Goal: Task Accomplishment & Management: Manage account settings

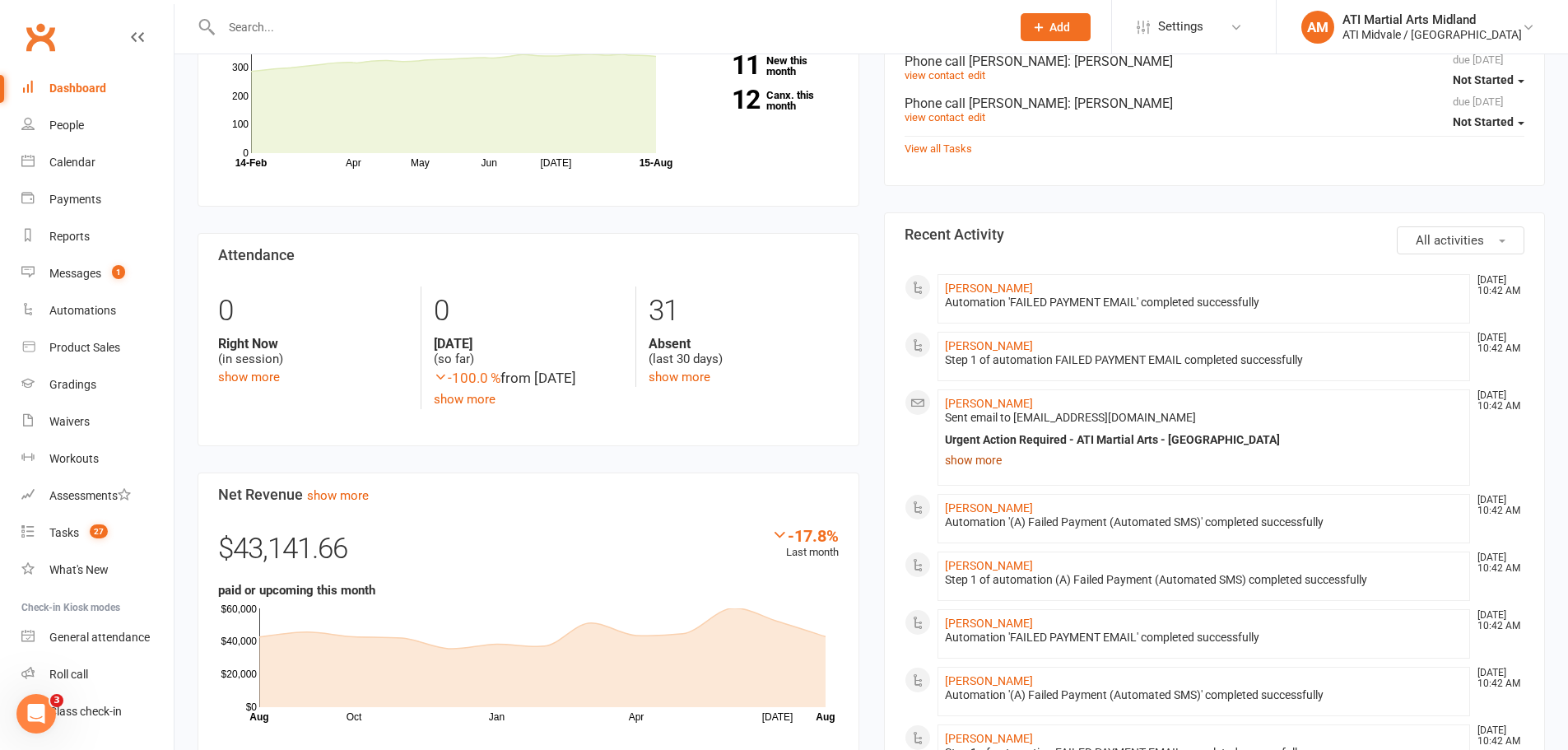
scroll to position [576, 0]
click at [72, 209] on link "Payments" at bounding box center [97, 199] width 152 height 37
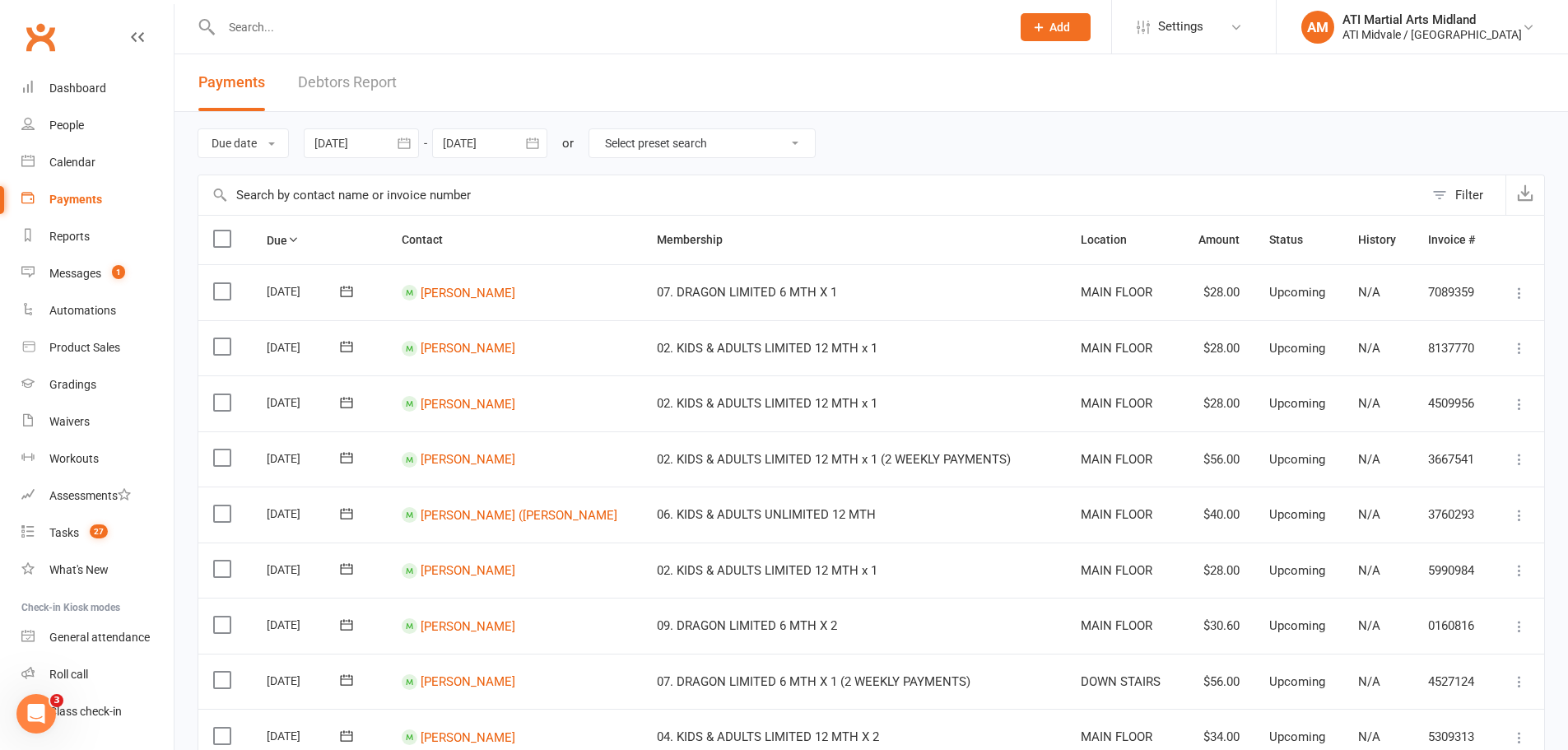
click at [378, 85] on link "Debtors Report" at bounding box center [347, 83] width 98 height 57
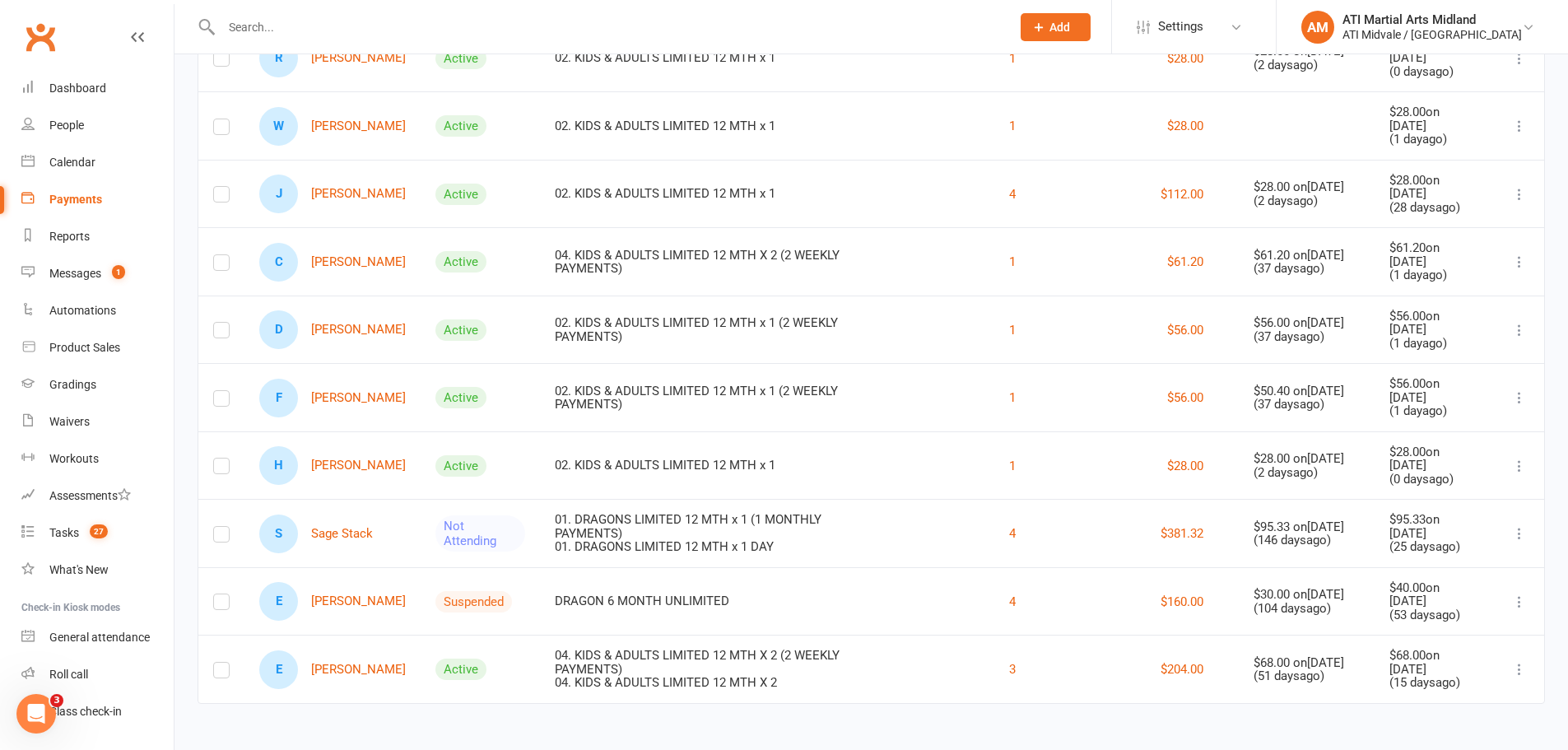
scroll to position [248, 0]
click at [298, 25] on input "text" at bounding box center [608, 27] width 782 height 23
type input "j"
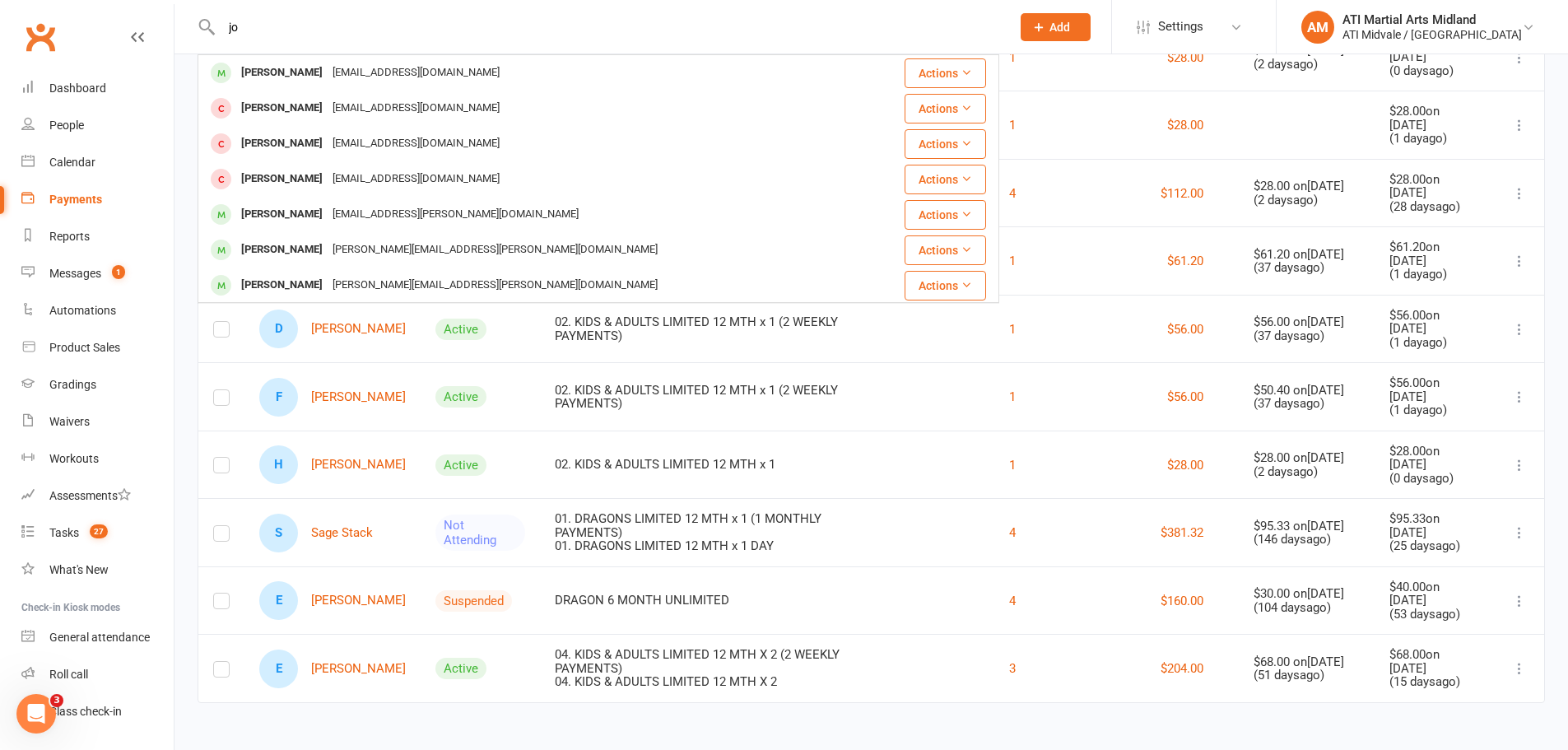
type input "j"
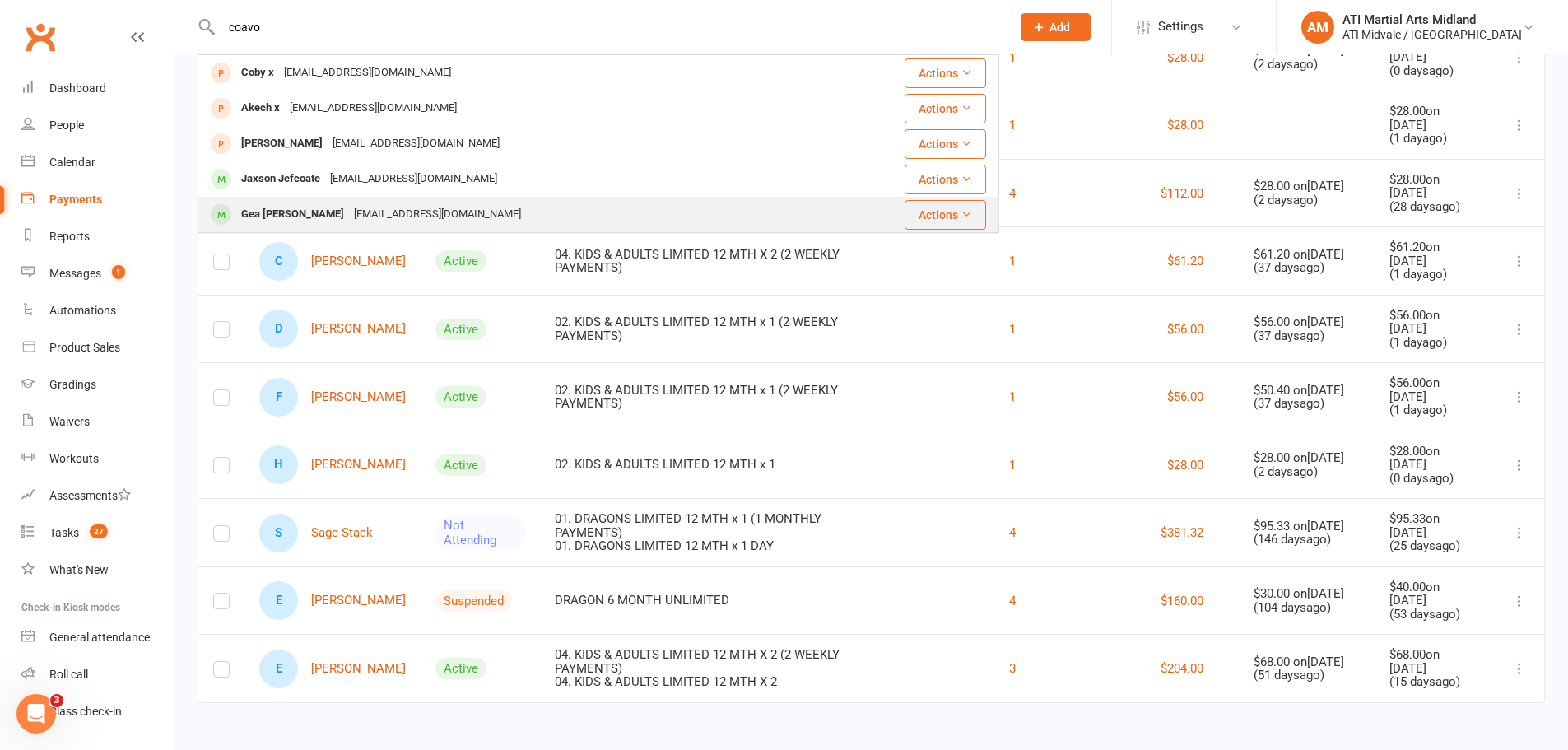
type input "coavo"
click at [349, 204] on div "[EMAIL_ADDRESS][DOMAIN_NAME]" at bounding box center [437, 214] width 177 height 24
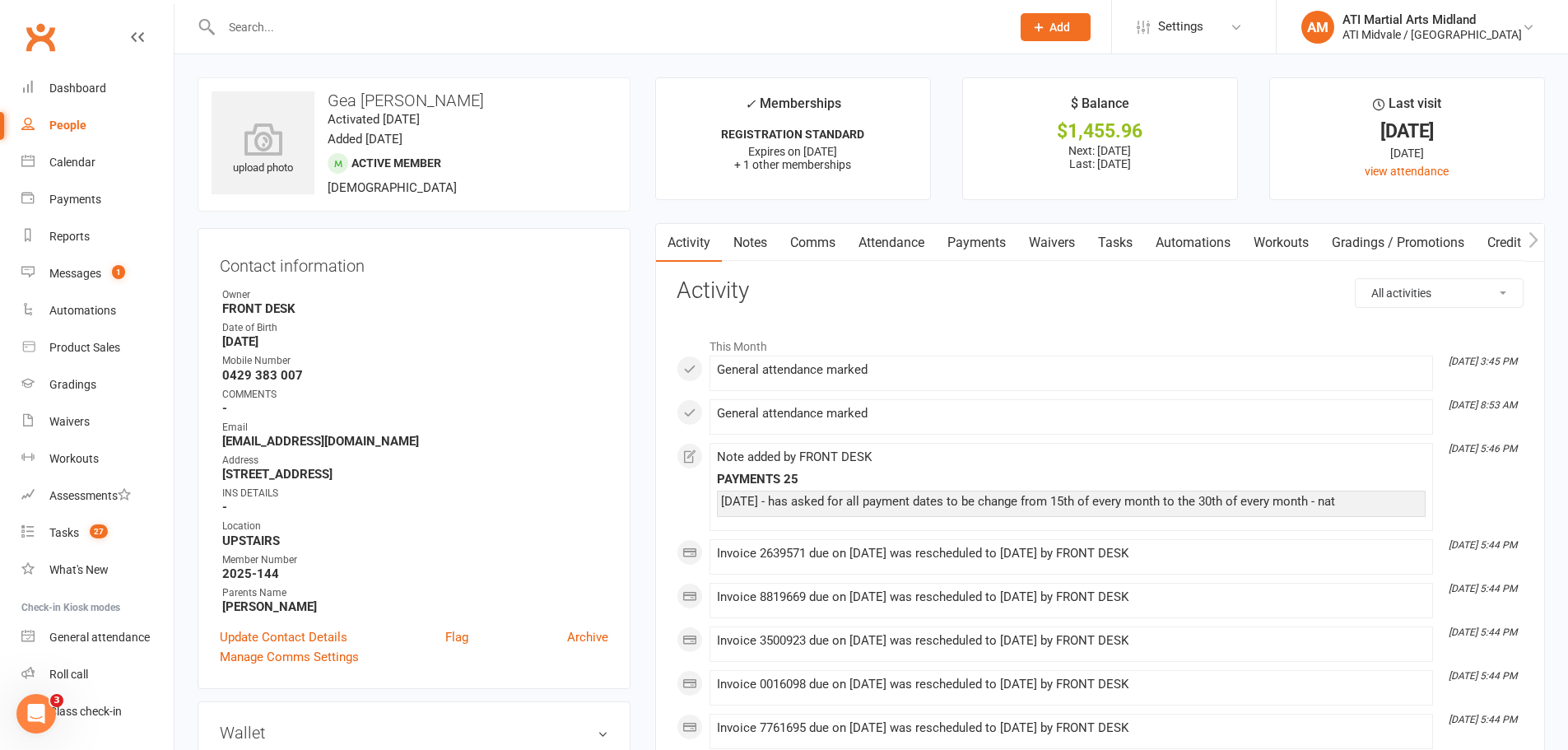
click at [278, 33] on input "text" at bounding box center [608, 27] width 782 height 23
type input "d"
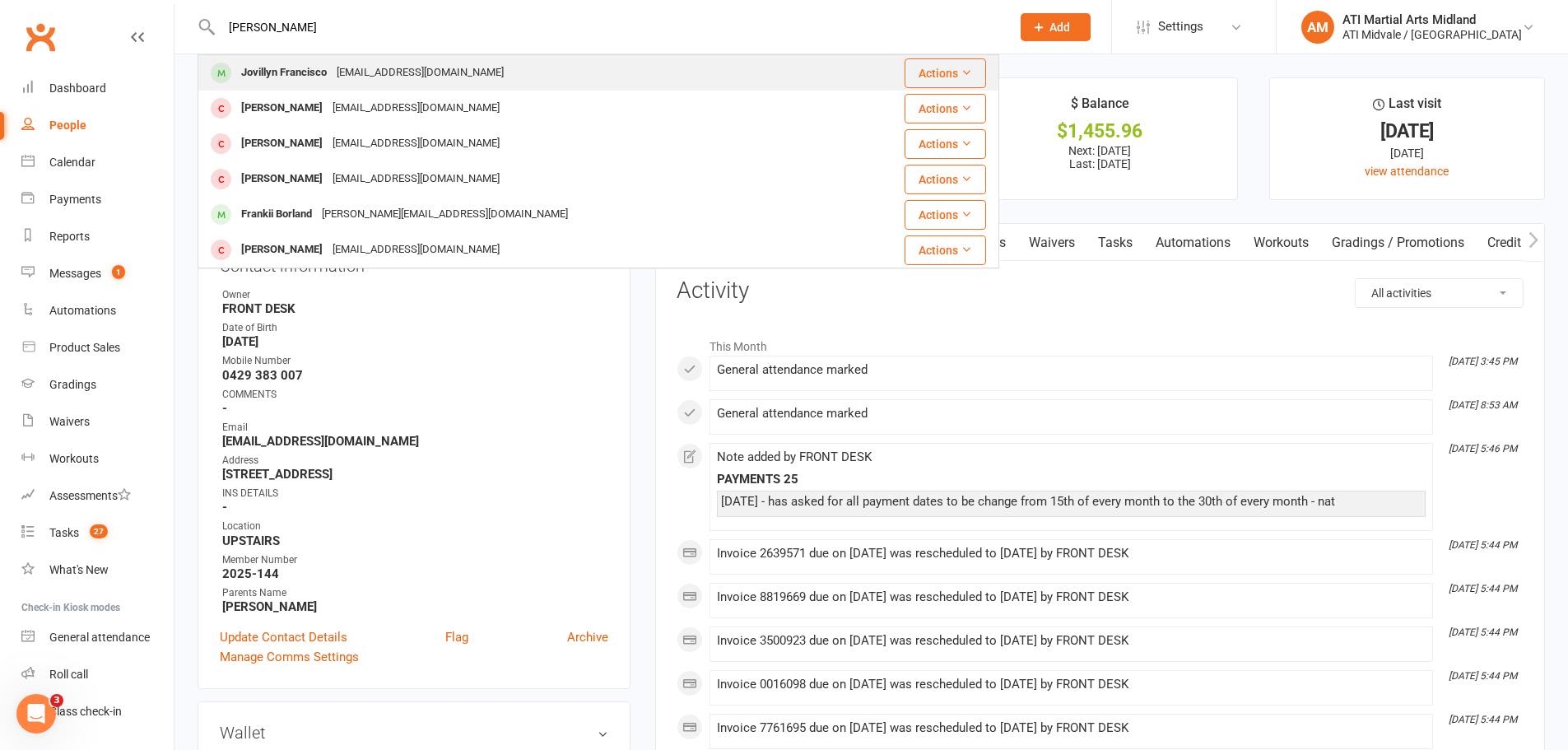
type input "[PERSON_NAME]"
click at [453, 74] on div "[EMAIL_ADDRESS][DOMAIN_NAME]" at bounding box center [421, 72] width 177 height 24
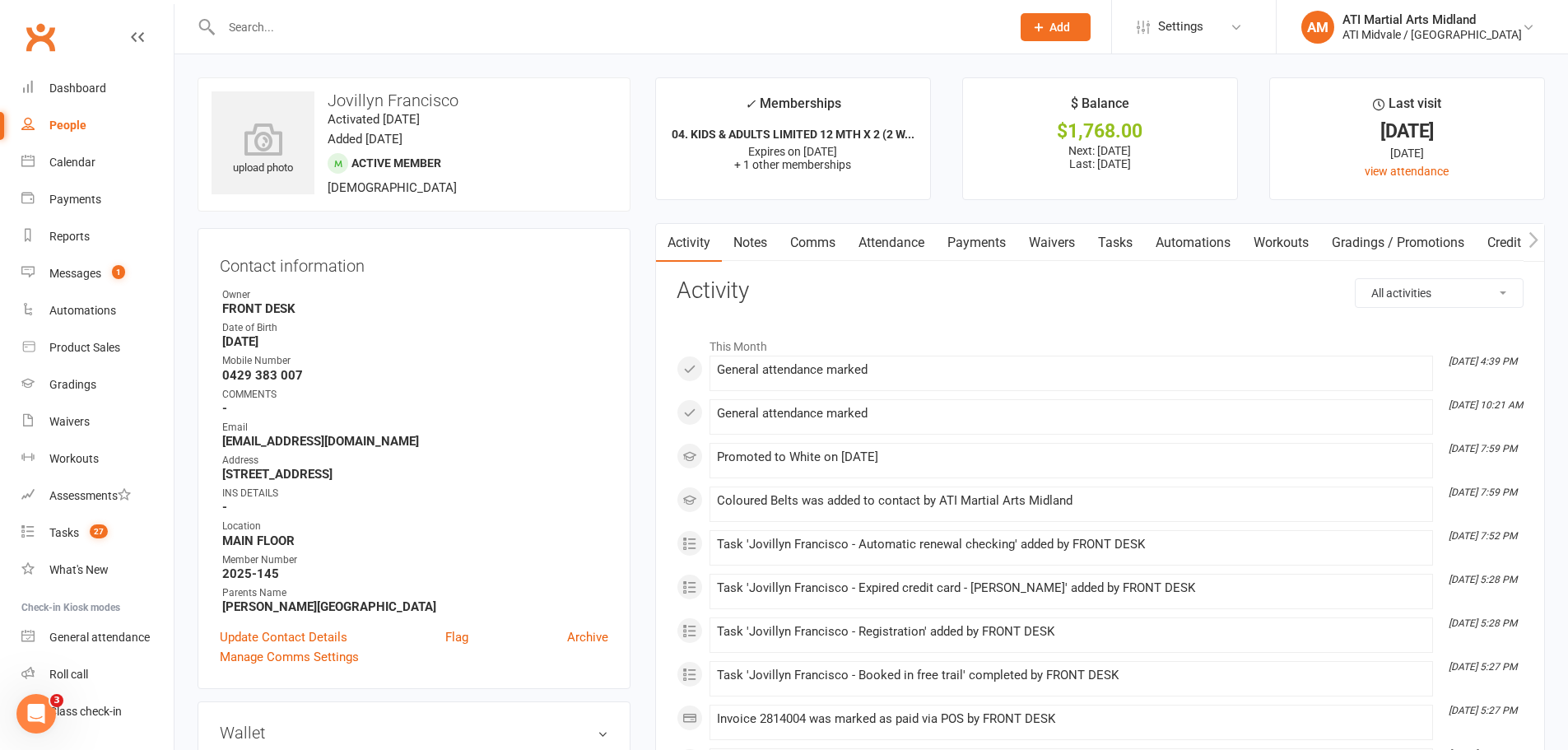
click at [966, 241] on link "Payments" at bounding box center [976, 242] width 82 height 38
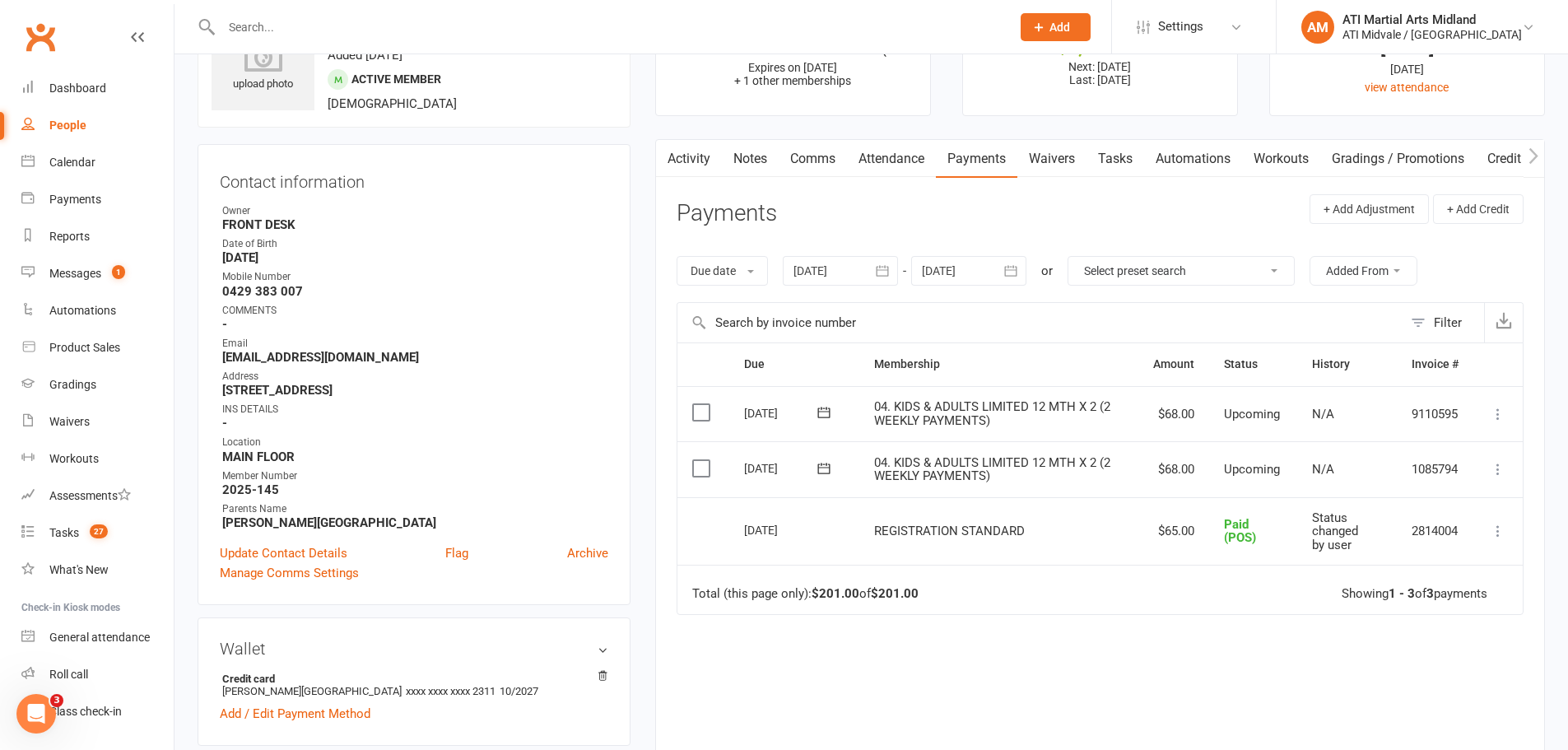
scroll to position [83, 0]
click at [912, 168] on link "Attendance" at bounding box center [891, 160] width 89 height 38
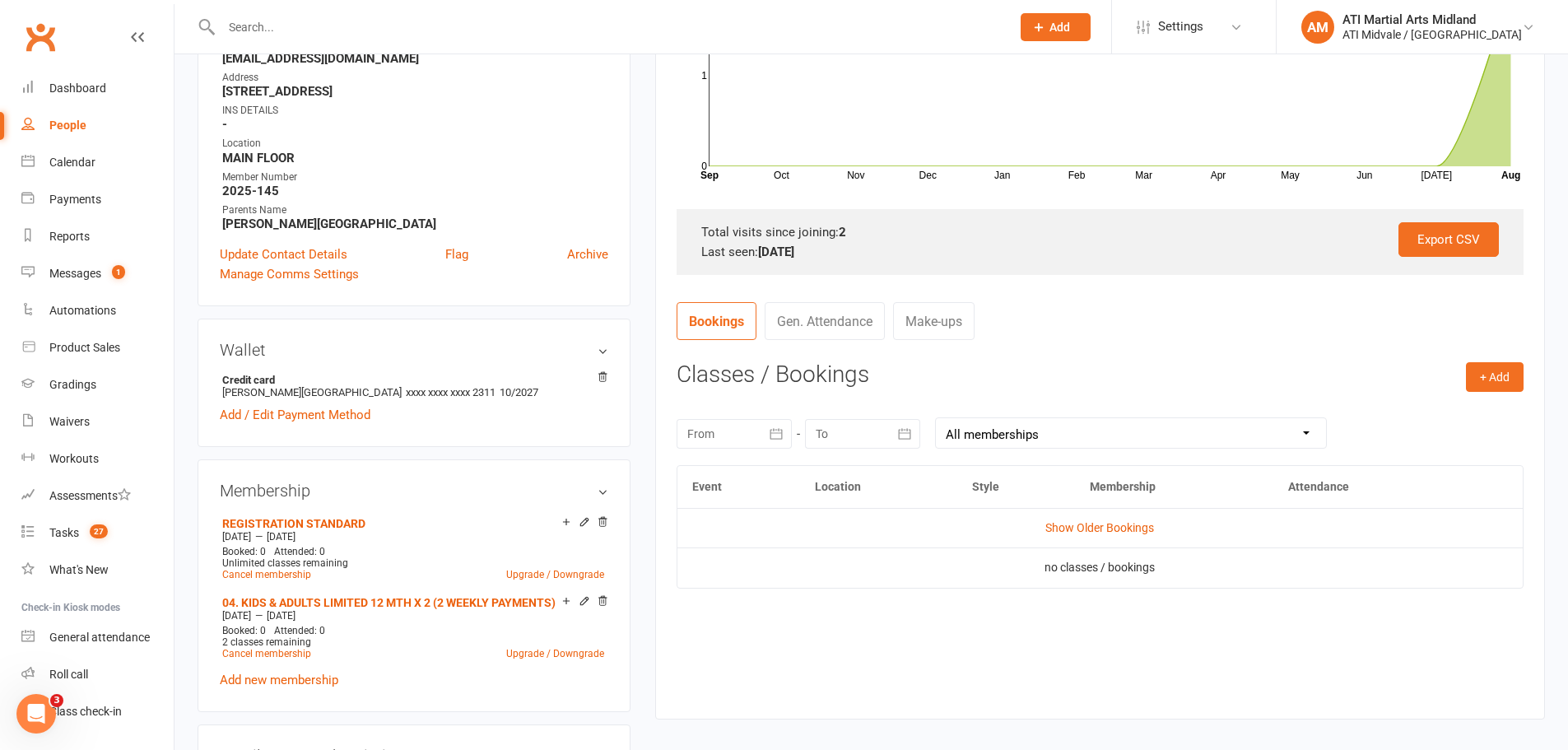
scroll to position [412, 0]
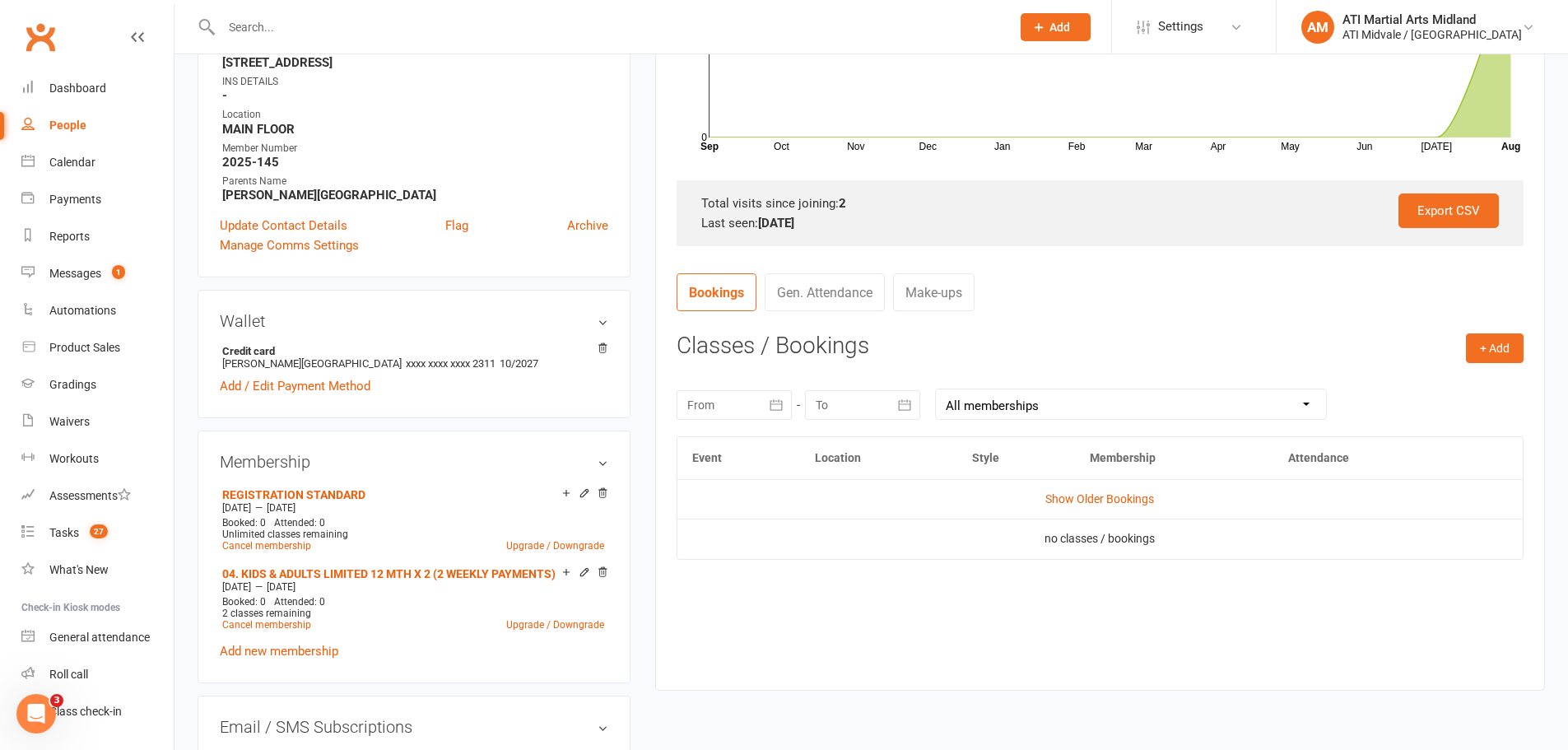
click at [844, 292] on link "Gen. Attendance" at bounding box center [824, 292] width 120 height 38
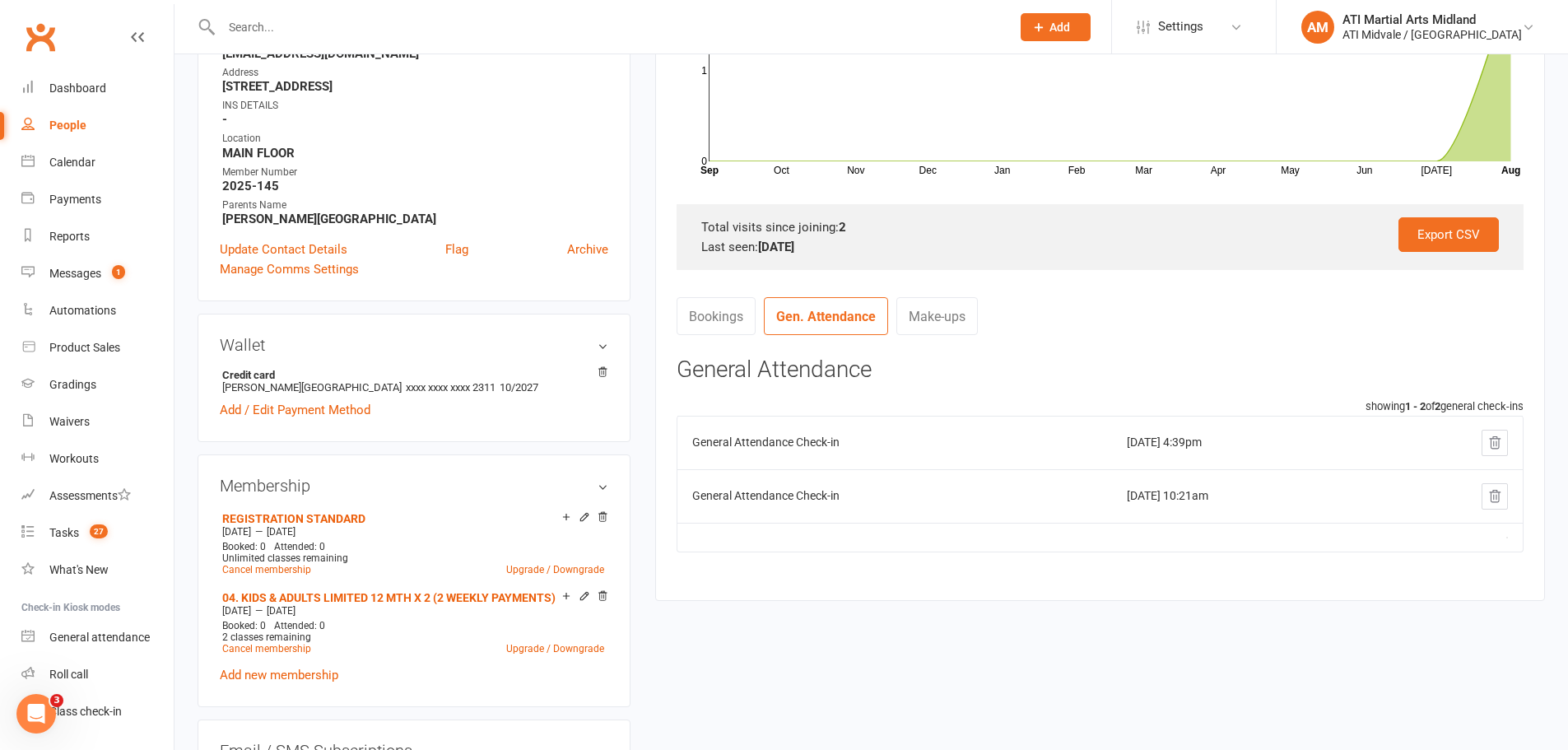
scroll to position [306, 0]
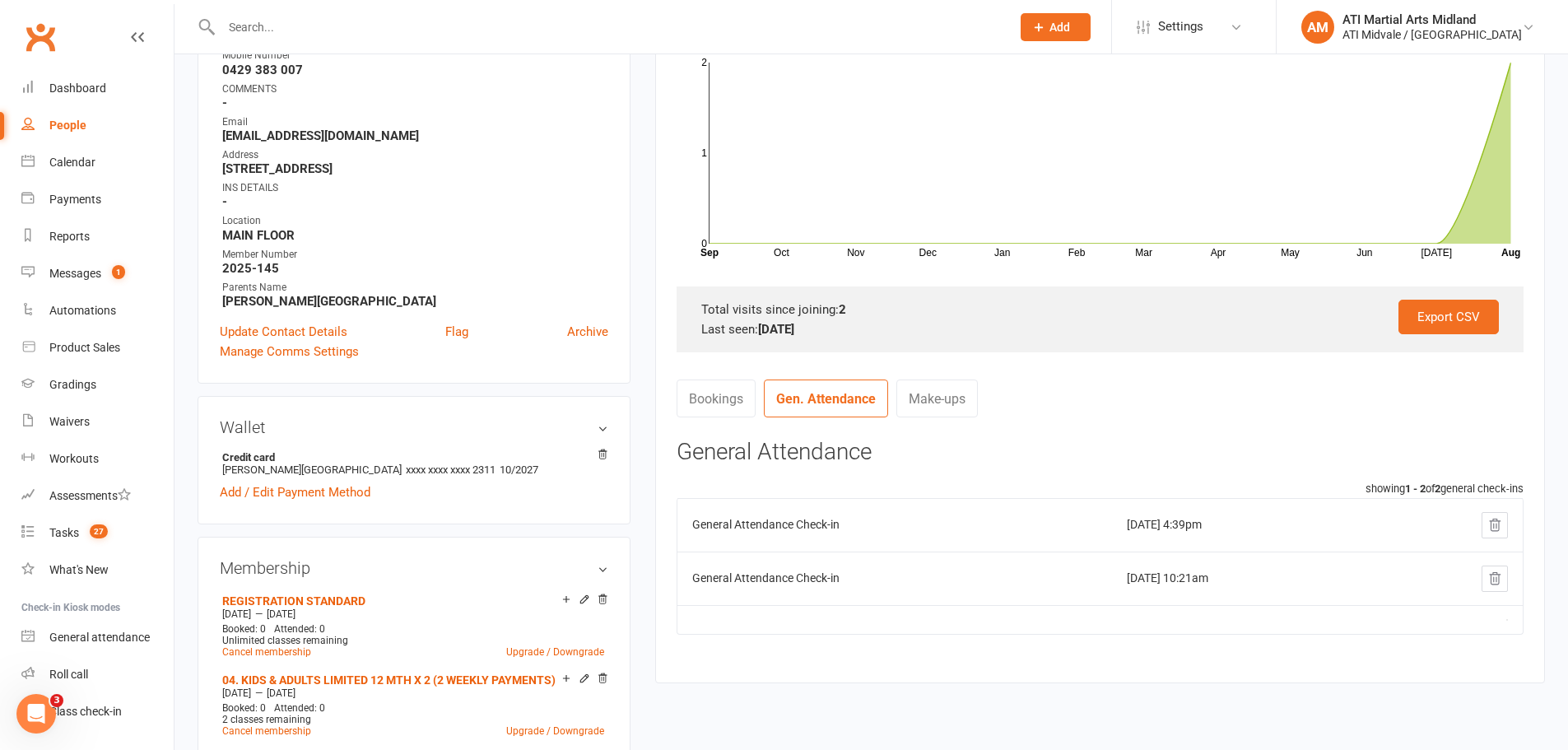
click at [1126, 475] on div "General Attendance showing 1 - 2 of 2 general check-ins General Attendance Chec…" at bounding box center [1100, 549] width 847 height 218
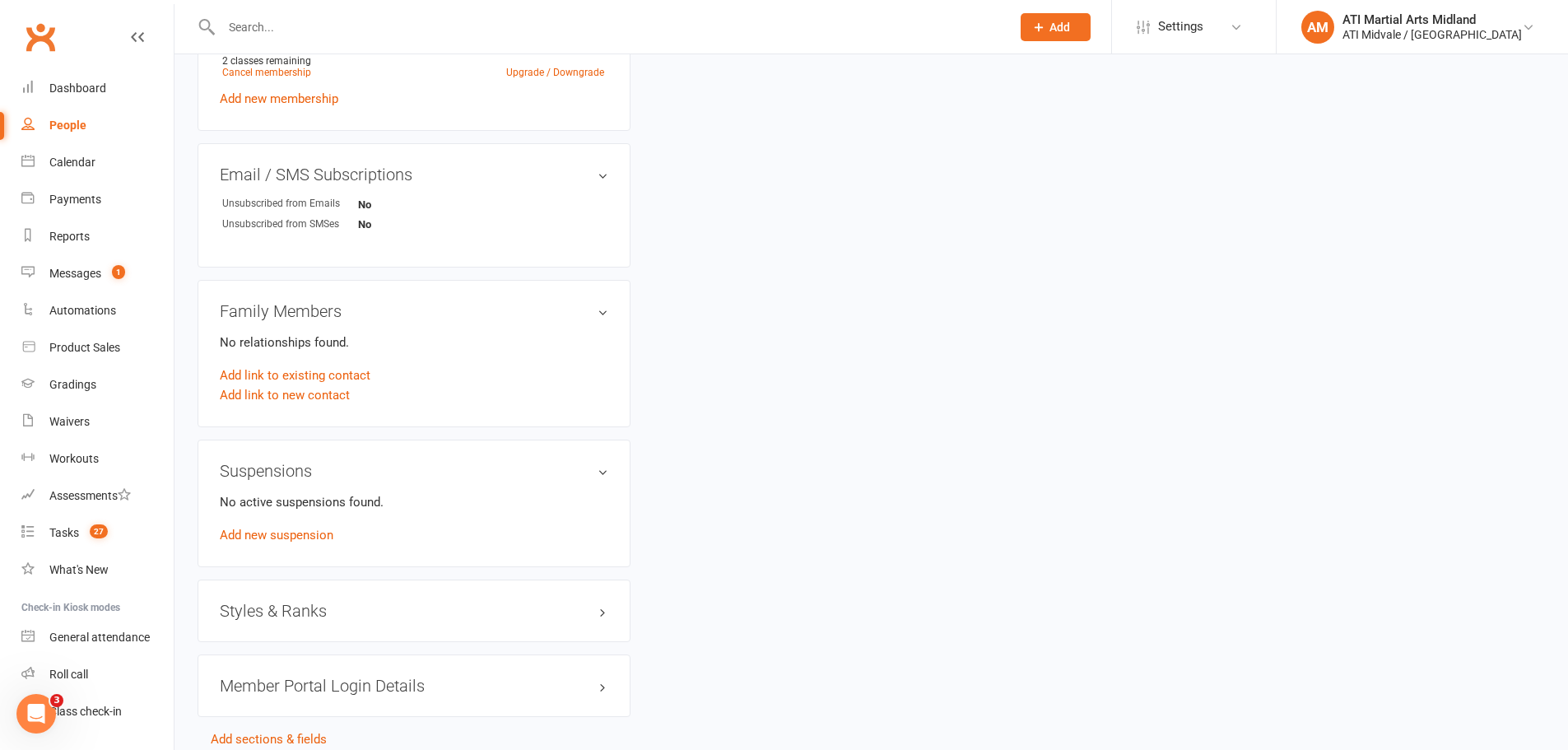
scroll to position [1046, 0]
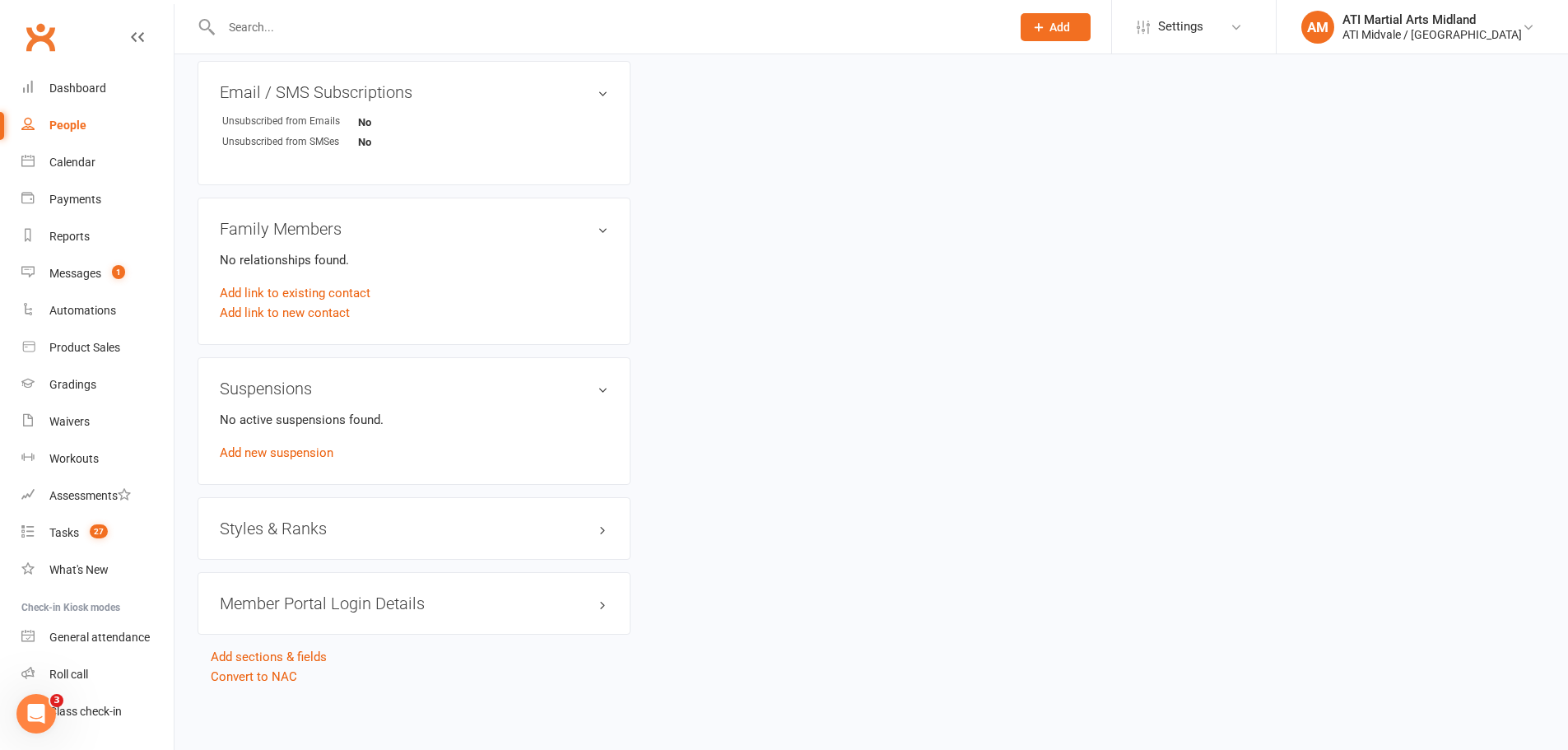
click at [313, 530] on h3 "Styles & Ranks" at bounding box center [414, 528] width 388 height 18
click at [324, 526] on h3 "Styles & Ranks" at bounding box center [414, 528] width 388 height 18
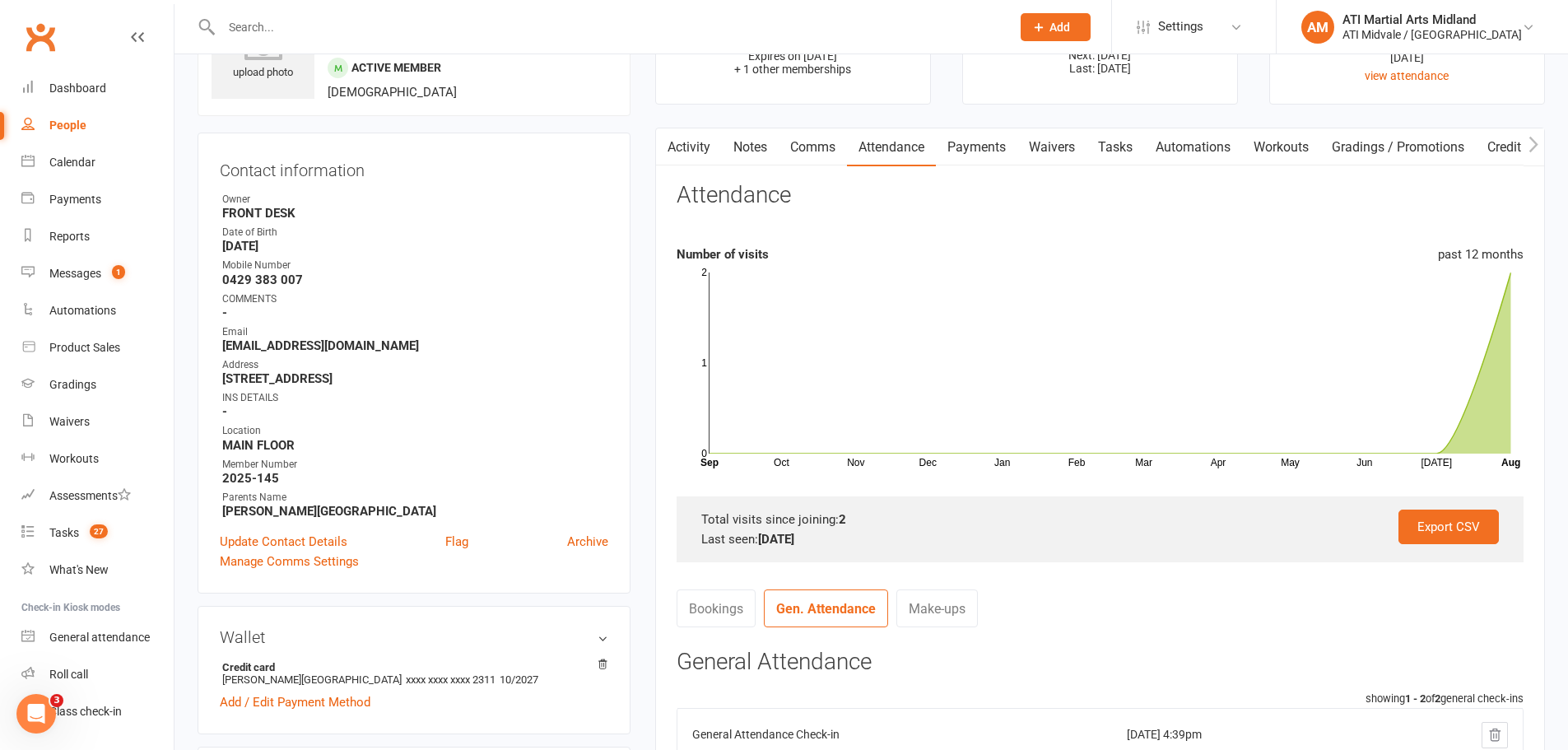
scroll to position [0, 0]
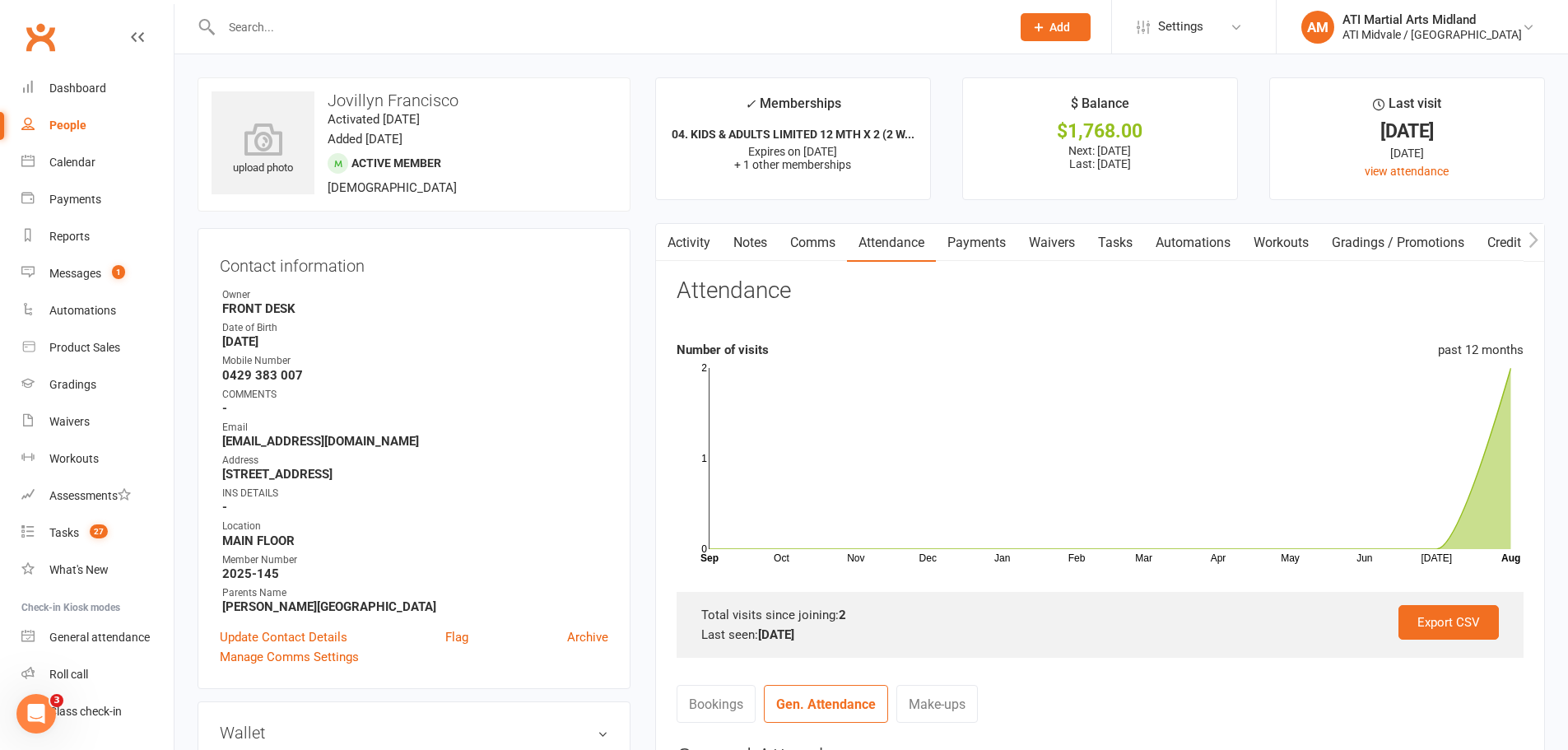
click at [260, 35] on input "text" at bounding box center [608, 27] width 782 height 23
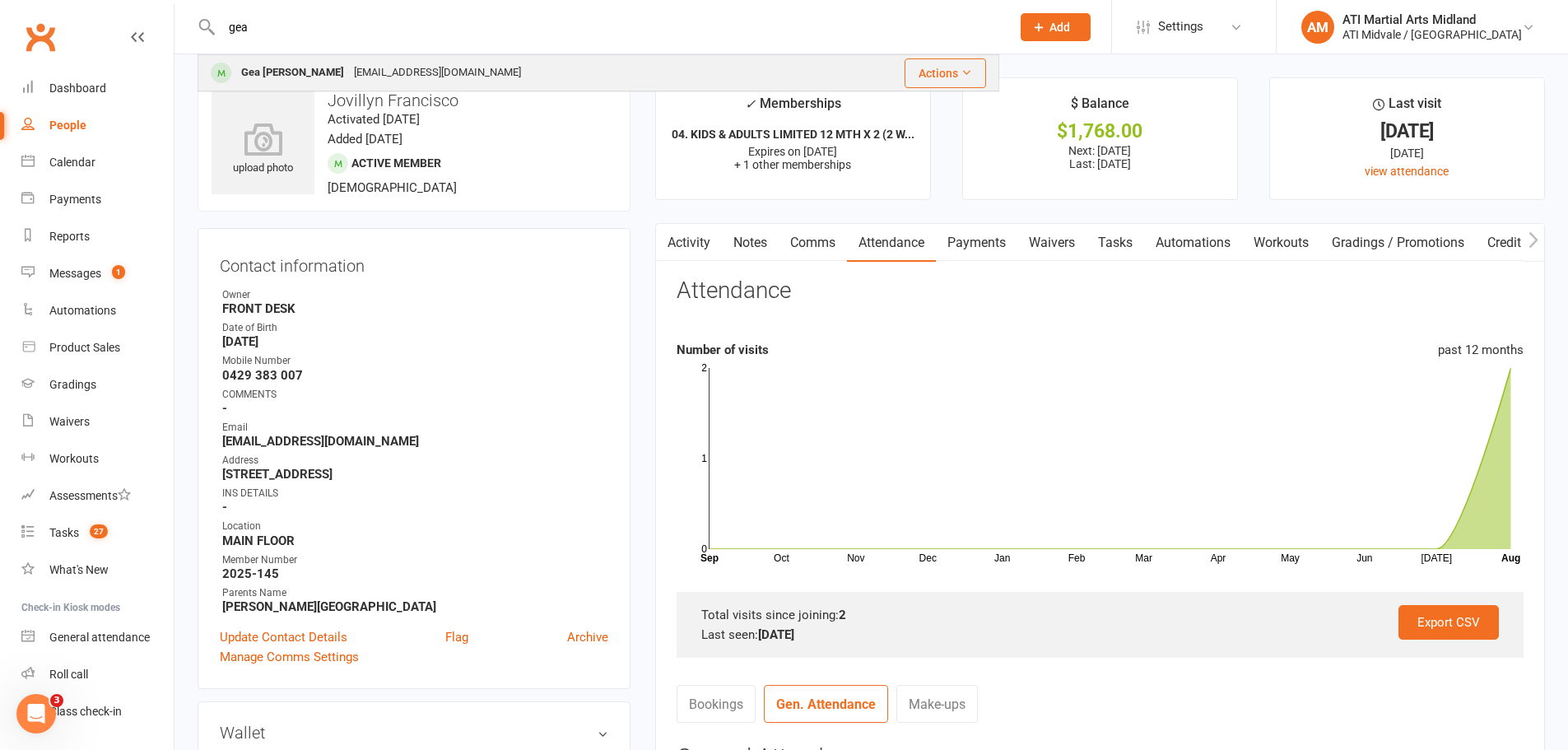
type input "gea"
click at [349, 81] on div "[EMAIL_ADDRESS][DOMAIN_NAME]" at bounding box center [437, 72] width 177 height 24
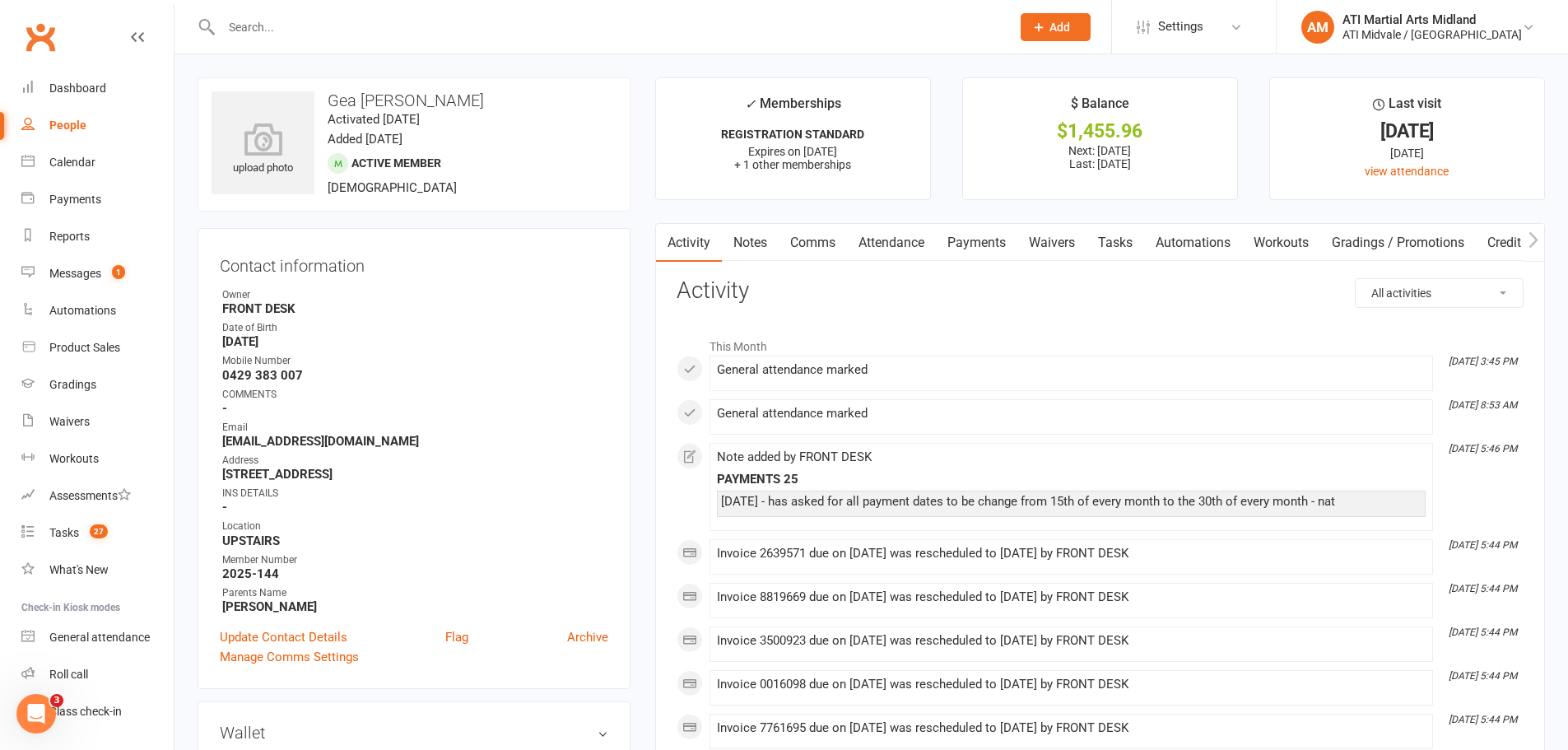
click at [238, 20] on input "text" at bounding box center [608, 27] width 782 height 23
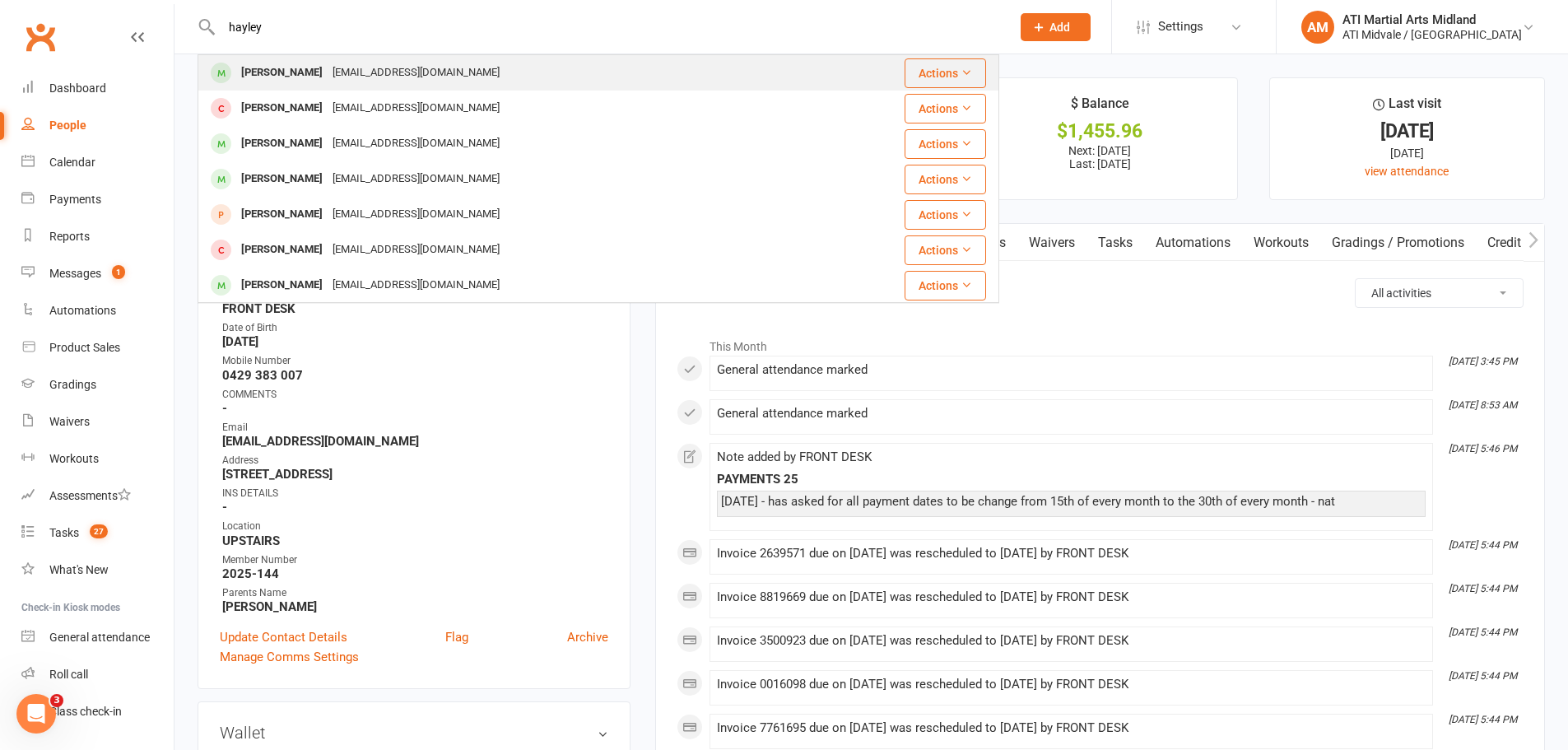
type input "hayley"
click at [372, 74] on div "[EMAIL_ADDRESS][DOMAIN_NAME]" at bounding box center [416, 72] width 177 height 24
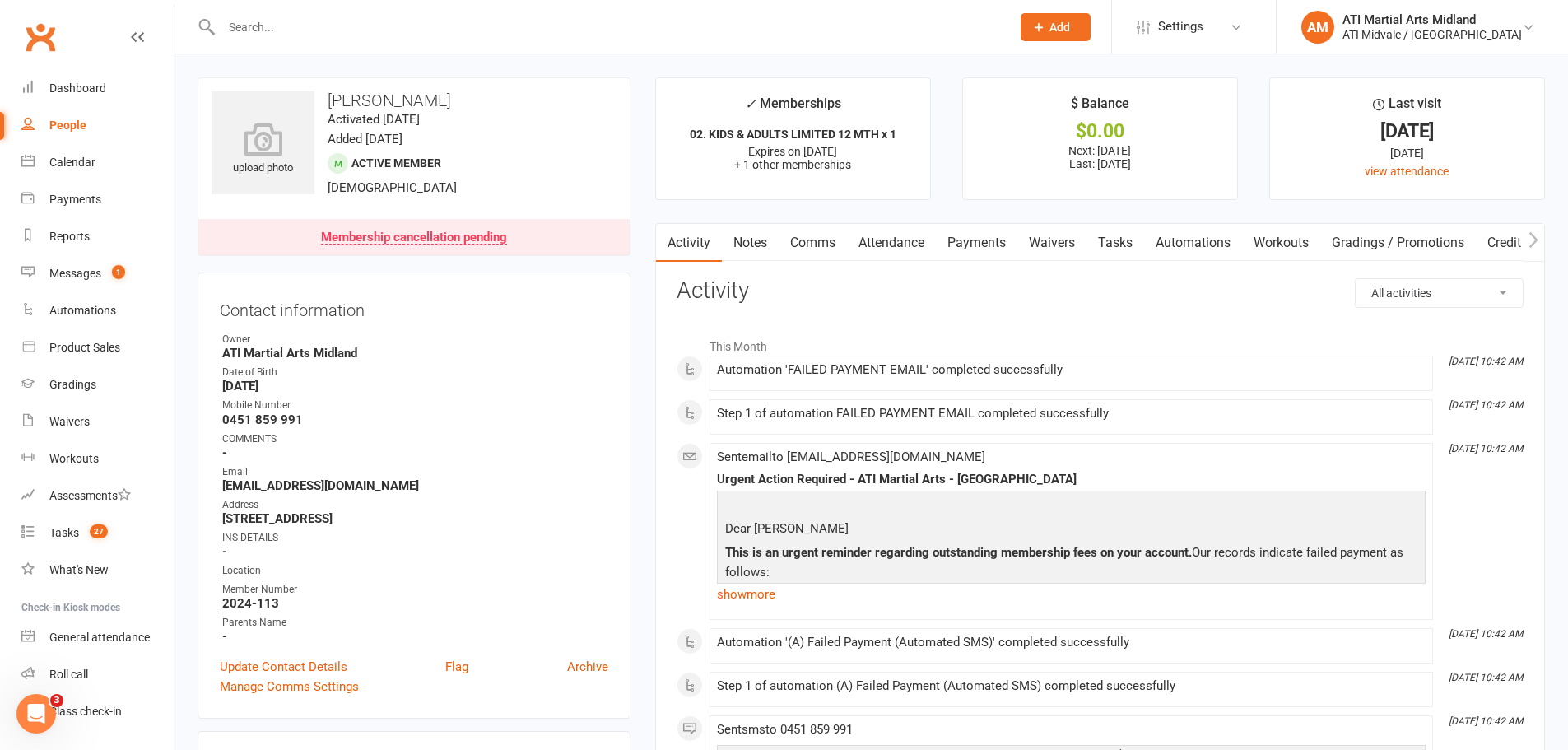
click at [999, 242] on link "Payments" at bounding box center [976, 242] width 82 height 38
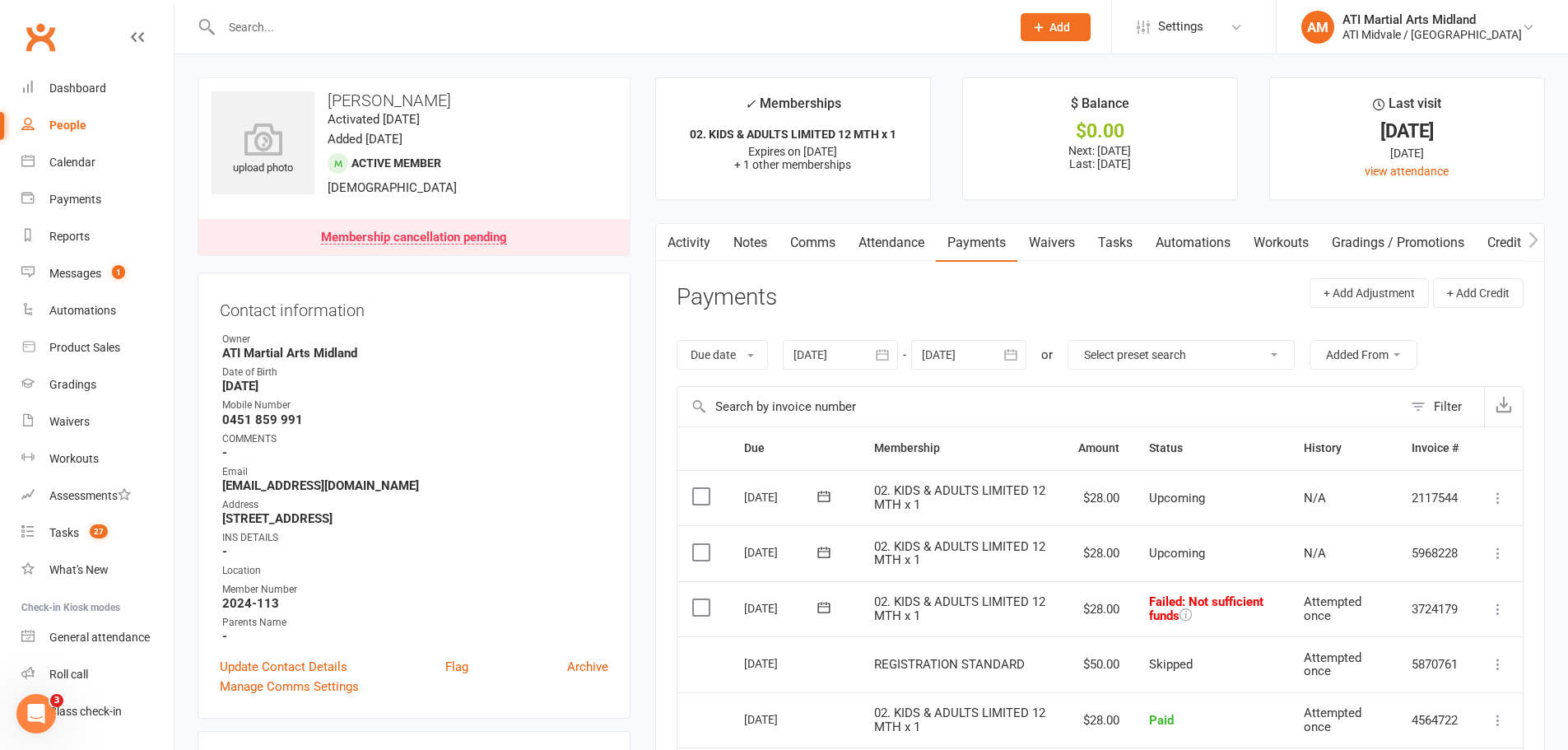
click at [704, 599] on label at bounding box center [702, 607] width 22 height 17
click at [703, 599] on input "checkbox" at bounding box center [697, 599] width 11 height 0
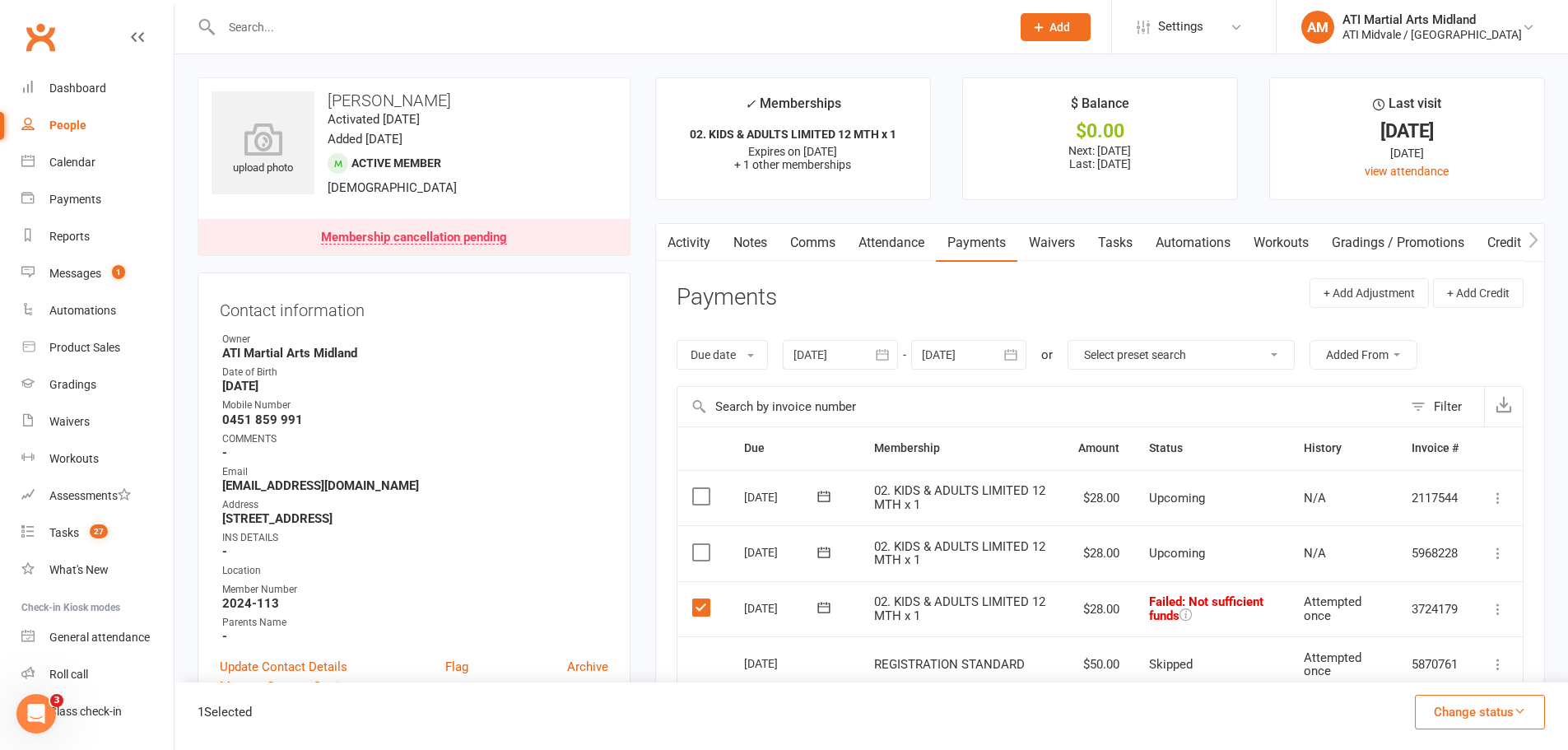
click at [1525, 709] on icon "button" at bounding box center [1520, 710] width 12 height 12
click at [1434, 607] on link "Paid (POS)" at bounding box center [1463, 601] width 163 height 32
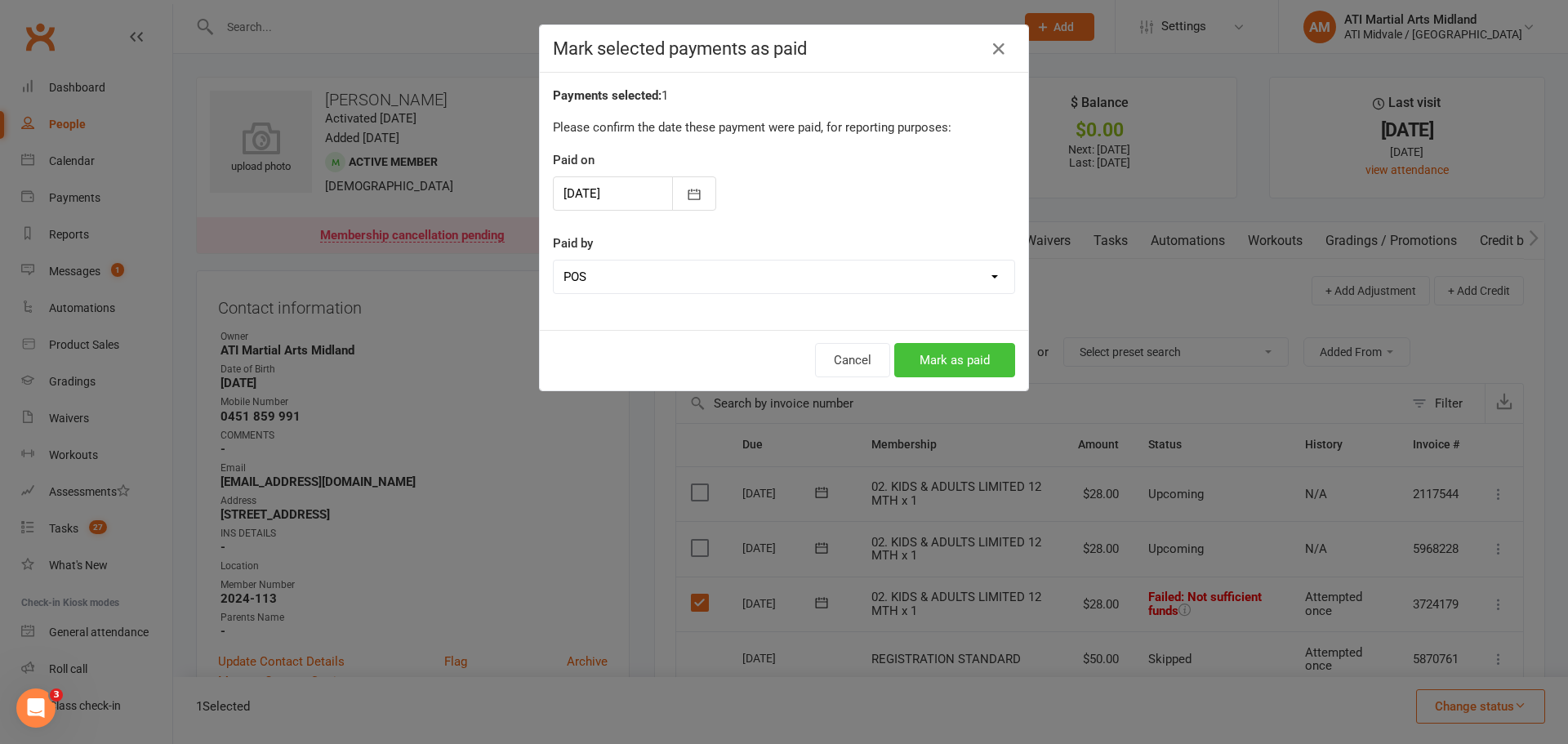
click at [963, 356] on button "Mark as paid" at bounding box center [954, 360] width 121 height 34
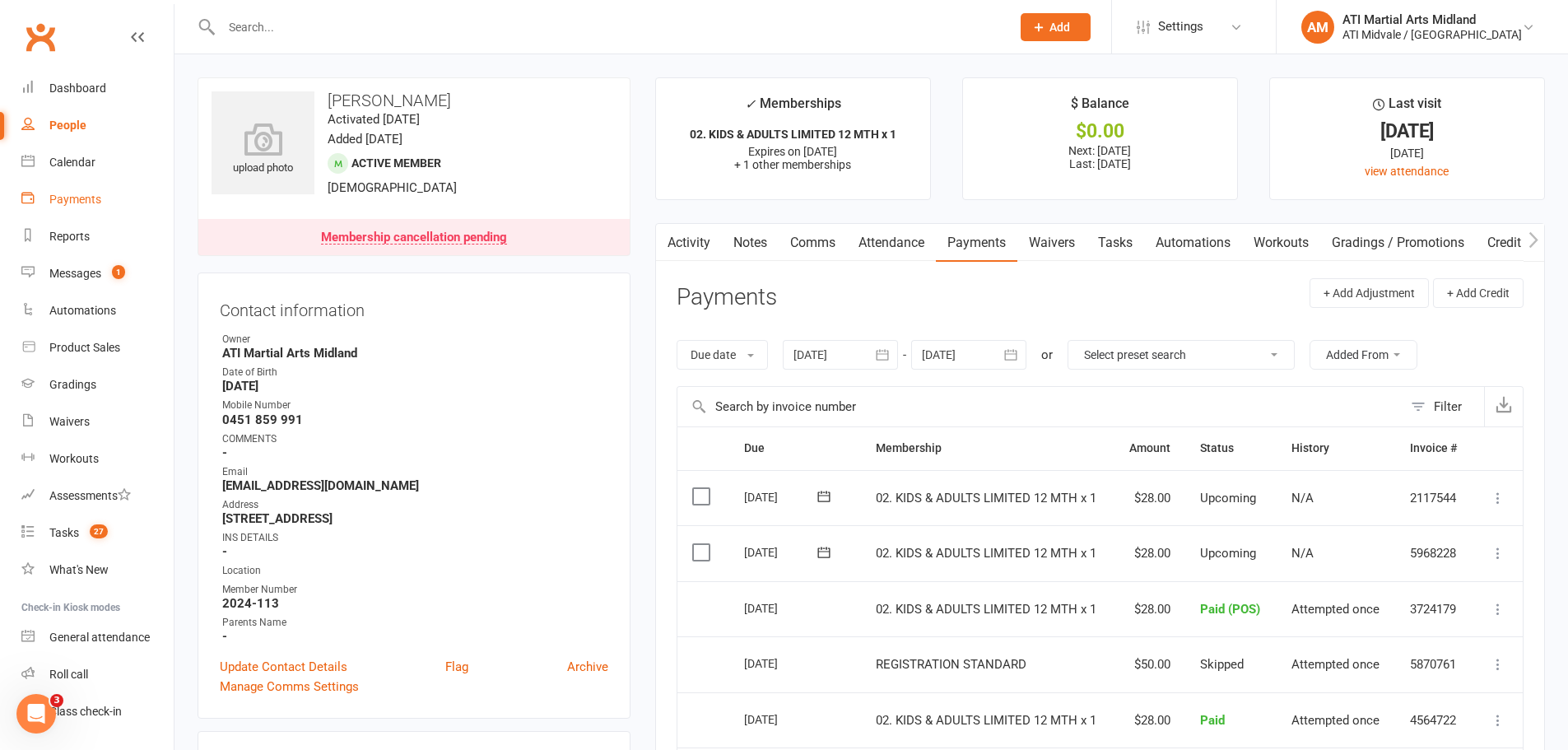
click at [93, 196] on div "Payments" at bounding box center [75, 198] width 52 height 13
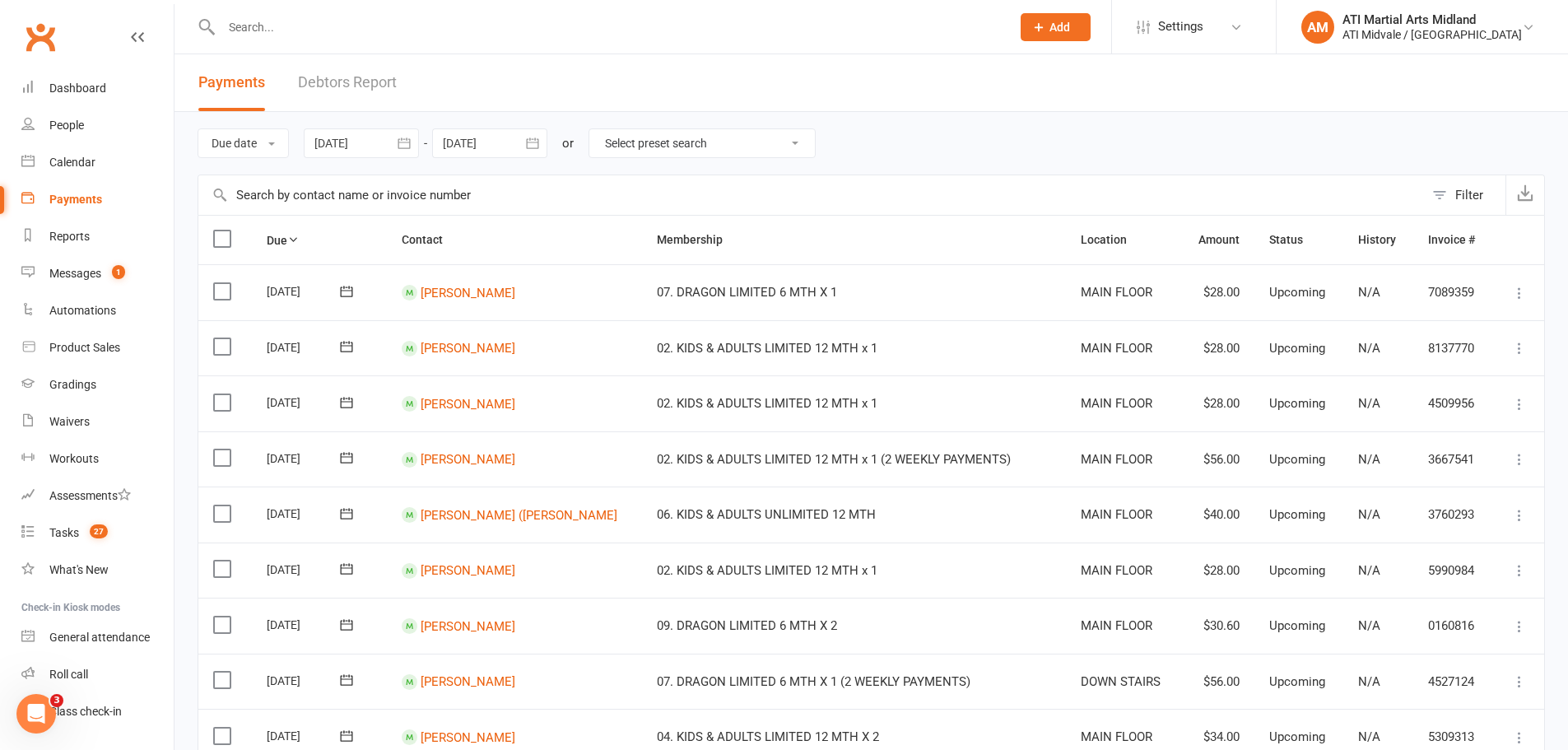
click at [340, 85] on link "Debtors Report" at bounding box center [347, 83] width 98 height 57
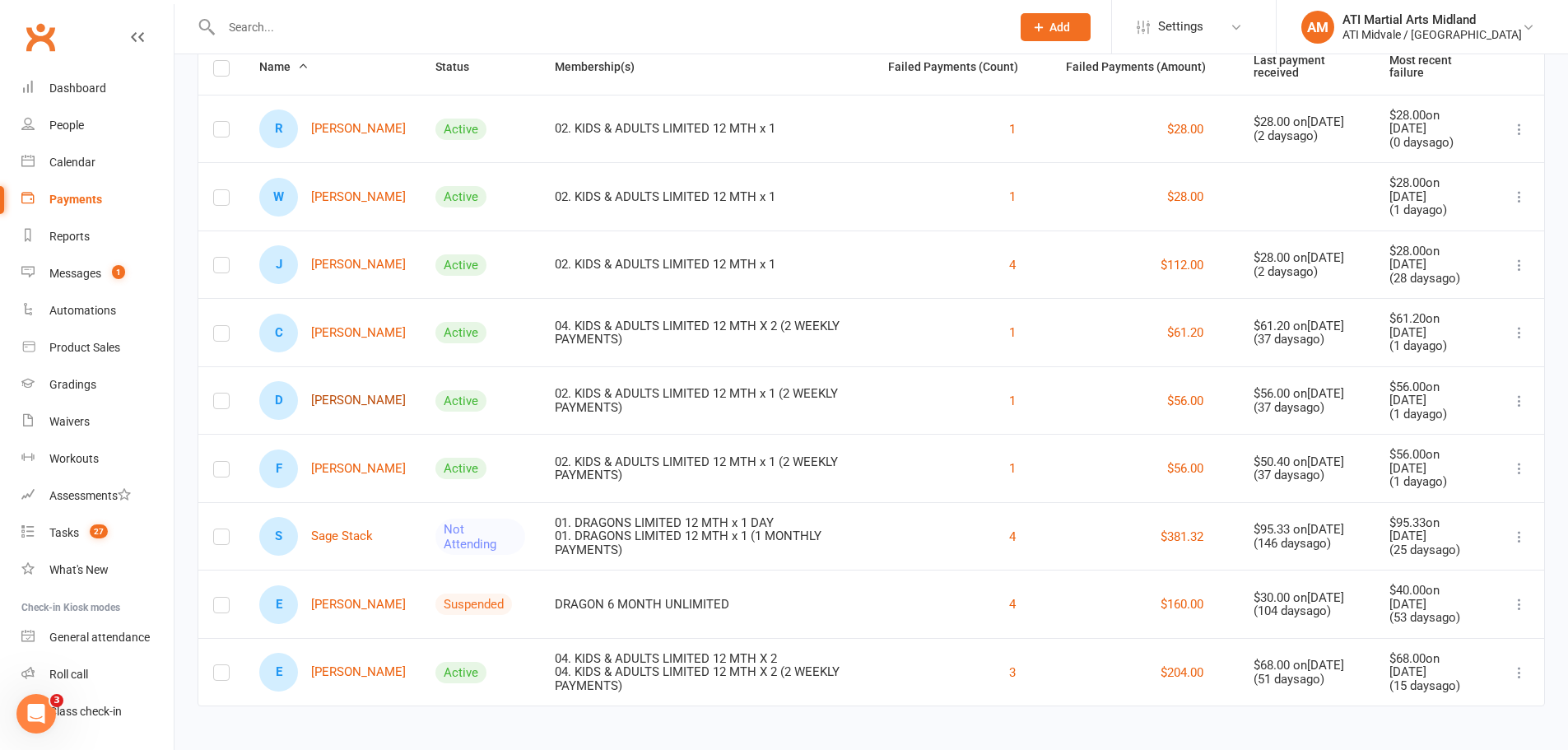
scroll to position [179, 0]
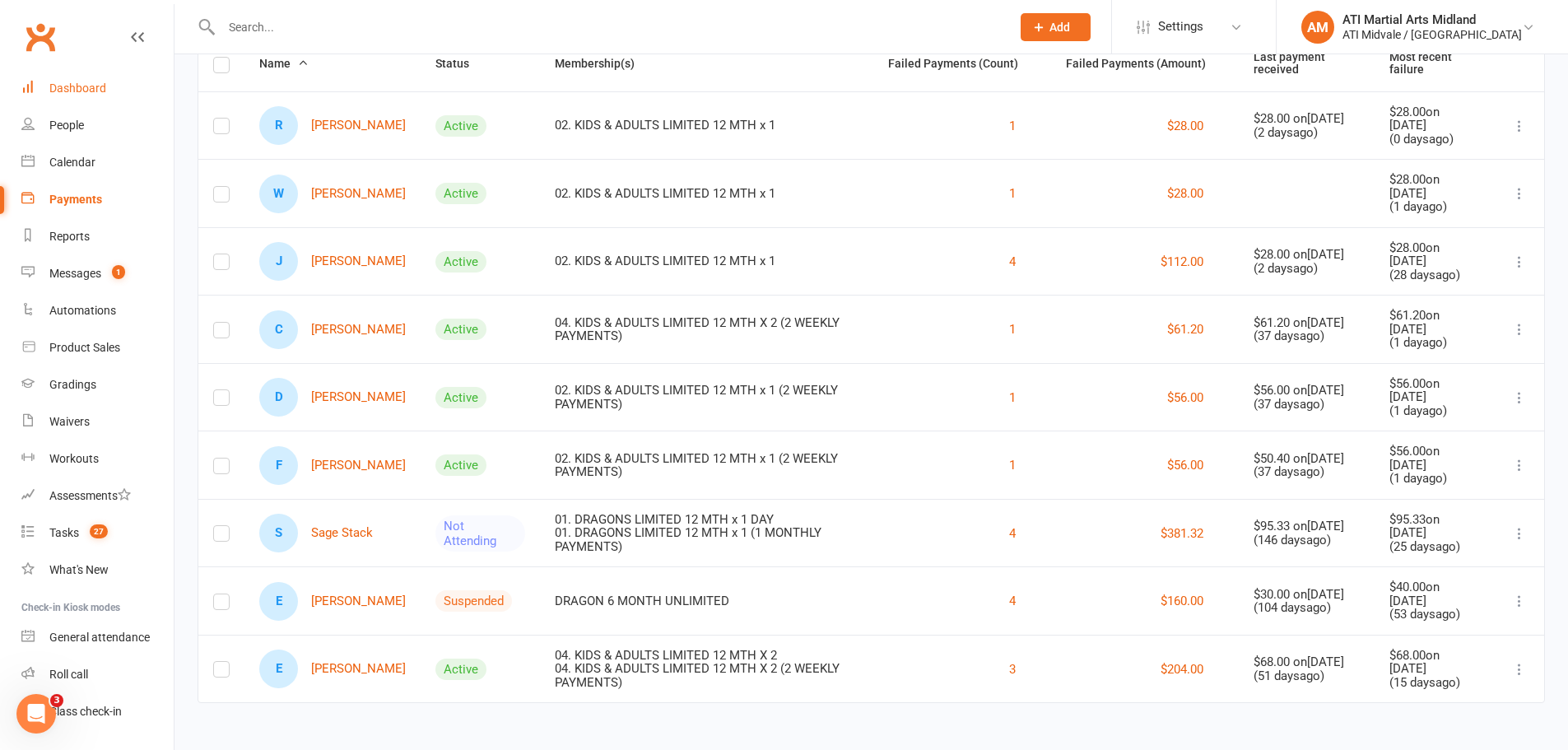
click at [89, 91] on div "Dashboard" at bounding box center [77, 88] width 57 height 13
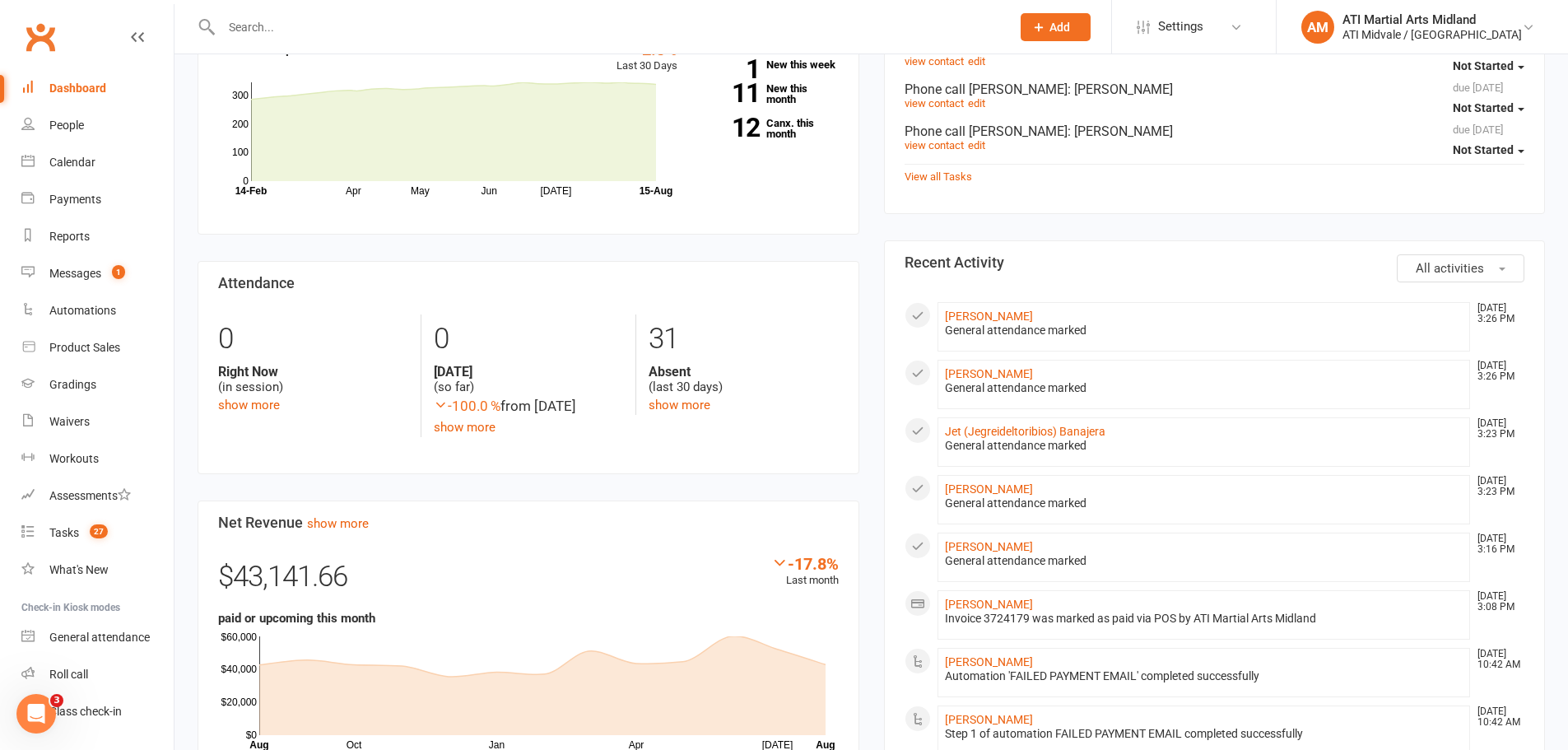
scroll to position [576, 0]
